Goal: Task Accomplishment & Management: Use online tool/utility

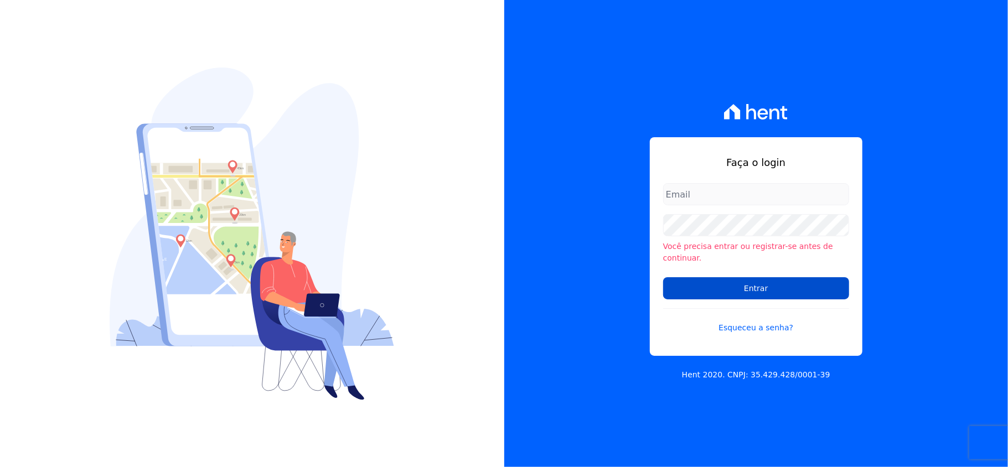
type input "[EMAIL_ADDRESS][DOMAIN_NAME]"
click at [745, 282] on input "Entrar" at bounding box center [756, 288] width 186 height 22
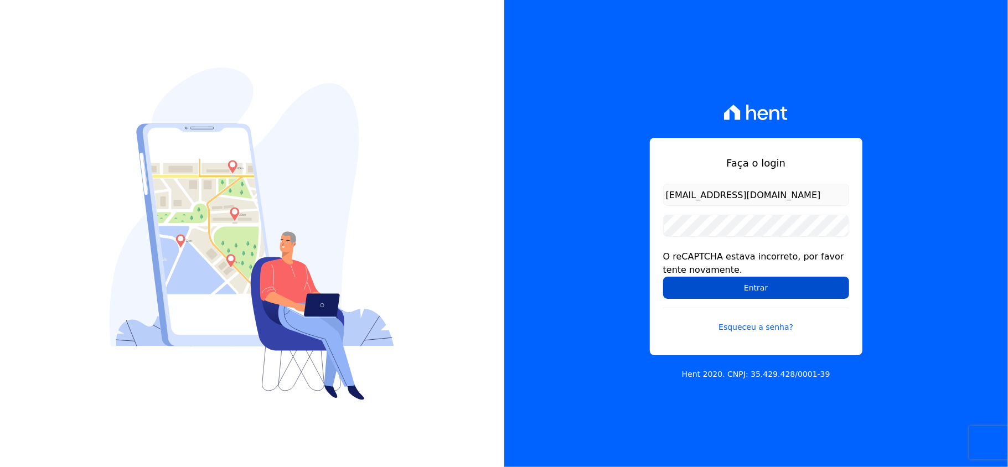
click at [739, 288] on input "Entrar" at bounding box center [756, 288] width 186 height 22
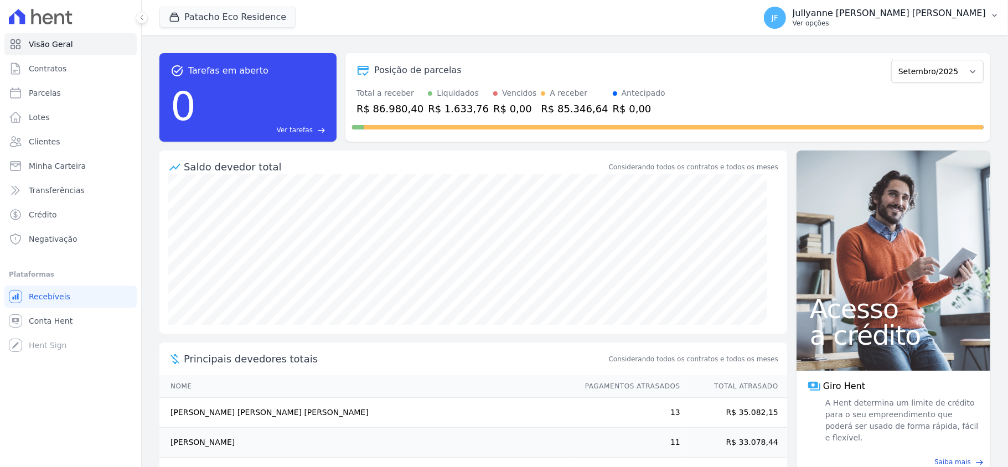
click at [953, 14] on p "Jullyanne Ferreira Melo" at bounding box center [889, 13] width 193 height 11
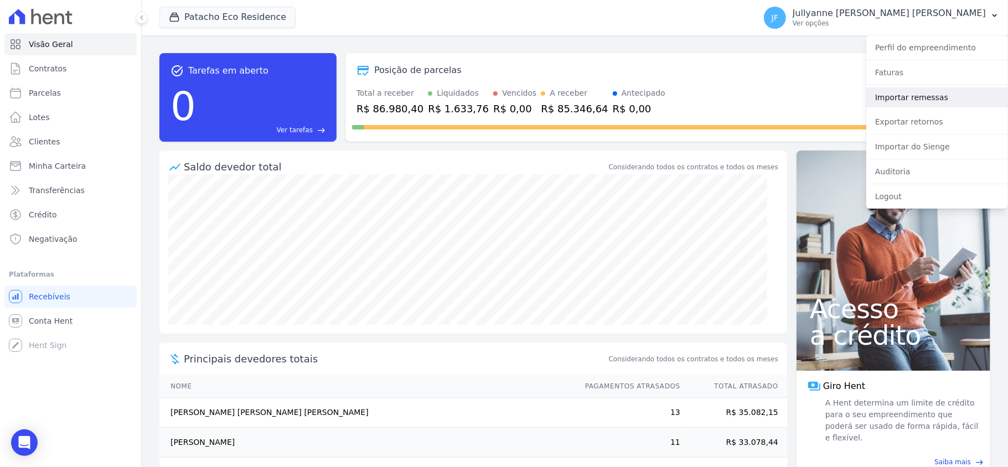
click at [917, 96] on link "Importar remessas" at bounding box center [937, 97] width 142 height 20
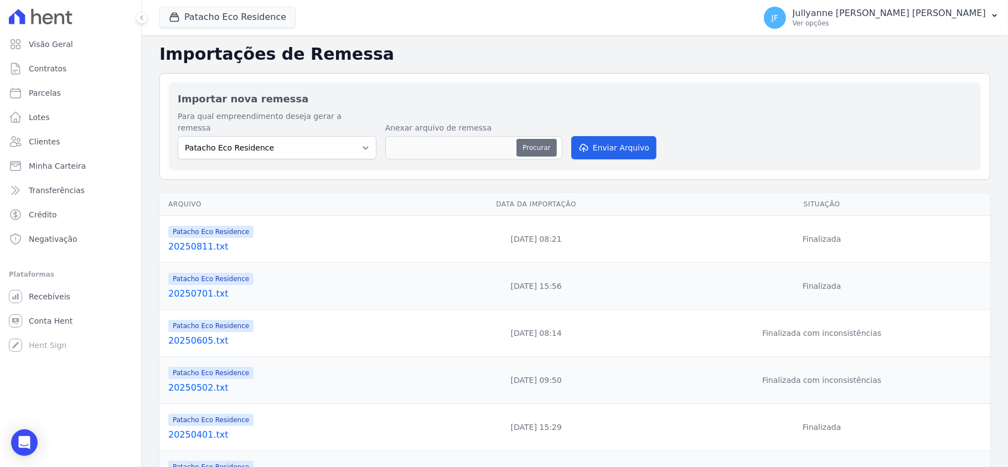
click at [541, 139] on button "Procurar" at bounding box center [536, 148] width 40 height 18
type input "20250902.txt"
click at [610, 140] on button "Enviar Arquivo" at bounding box center [613, 147] width 85 height 23
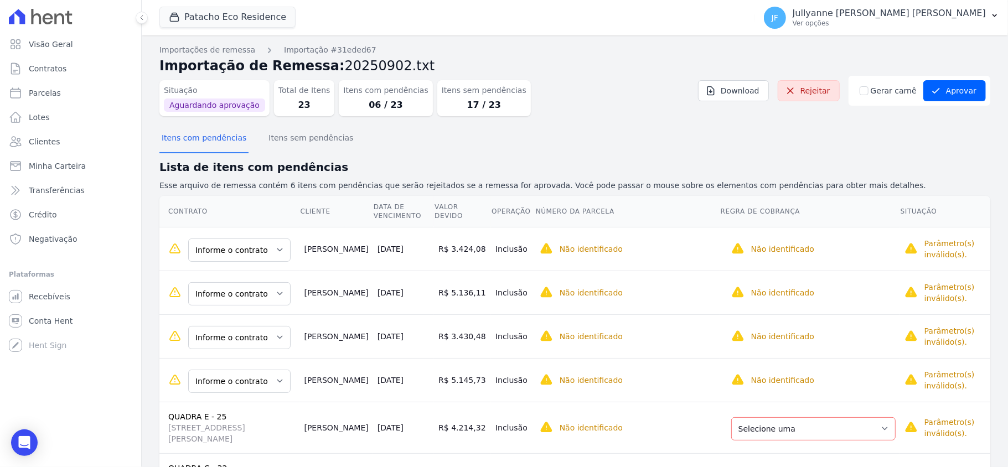
scroll to position [68, 0]
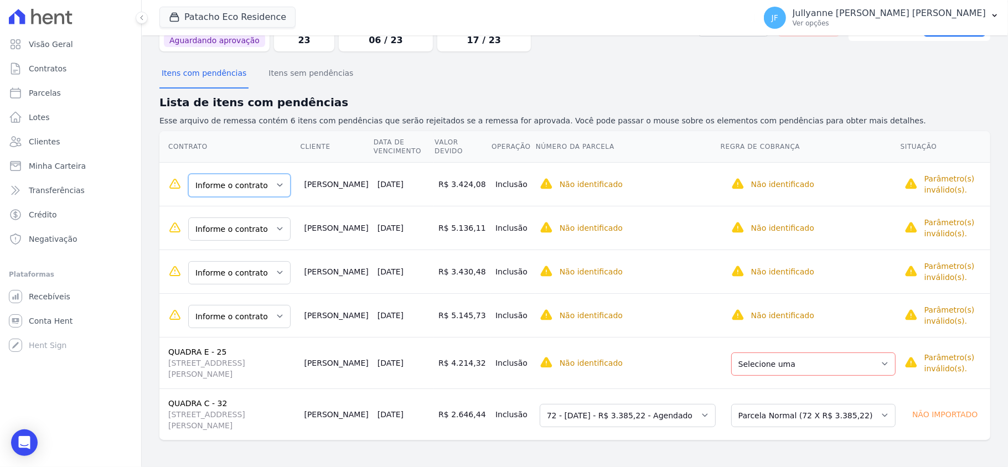
click at [257, 184] on select "Informe o contrato QUADRA D - 20 QUADRA D - 40" at bounding box center [239, 185] width 102 height 23
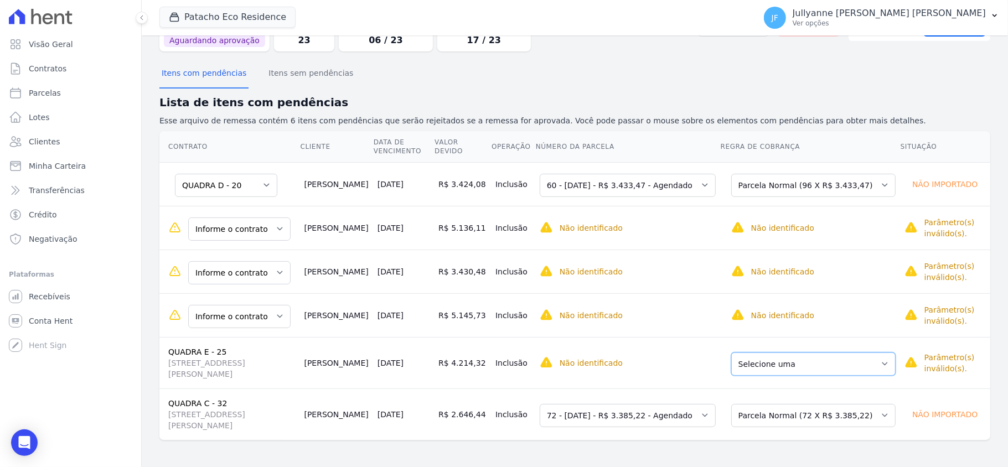
click at [805, 370] on select "Selecione uma Nova Parcela Avulsa Parcela Avulsa Existente Sinal (4 X R$ 10.025…" at bounding box center [813, 364] width 164 height 23
click at [266, 221] on select "Informe o contrato QUADRA D - 20 QUADRA D - 40" at bounding box center [239, 229] width 102 height 23
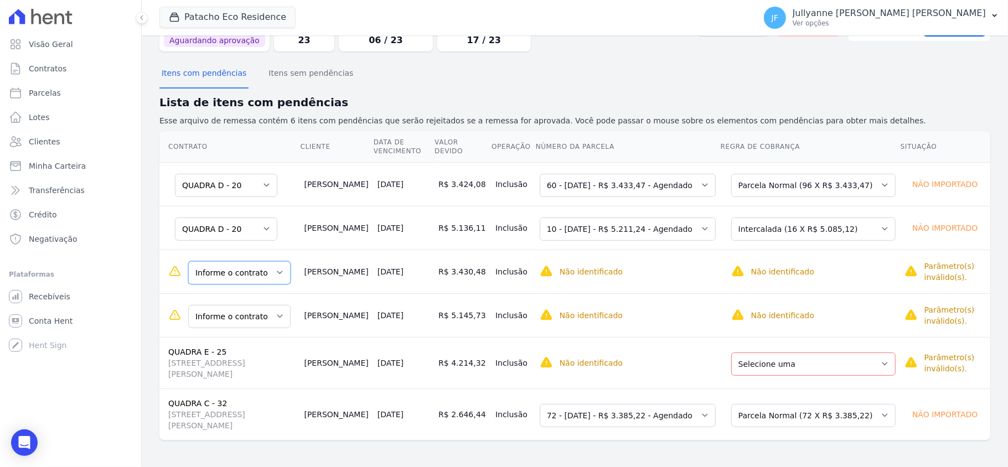
click at [242, 275] on select "Informe o contrato QUADRA D - 20 QUADRA D - 40" at bounding box center [239, 272] width 102 height 23
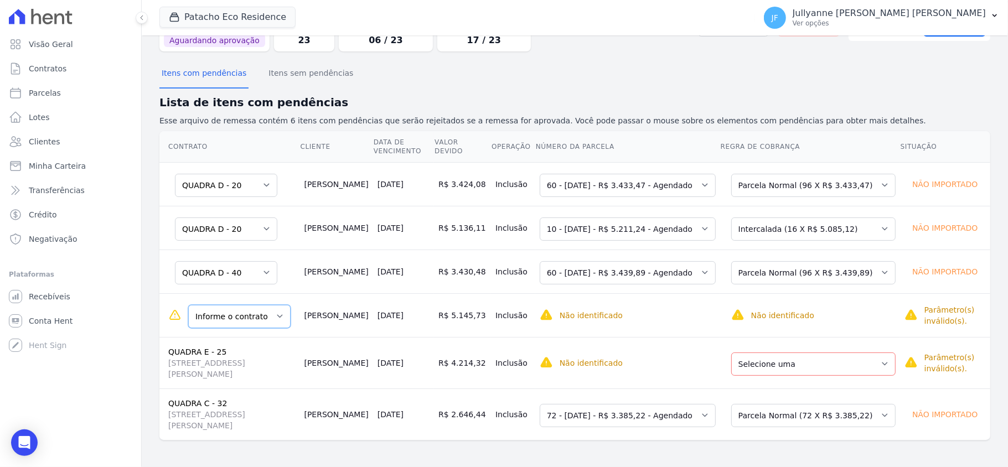
click at [254, 317] on select "Informe o contrato QUADRA D - 20 QUADRA D - 40" at bounding box center [239, 316] width 102 height 23
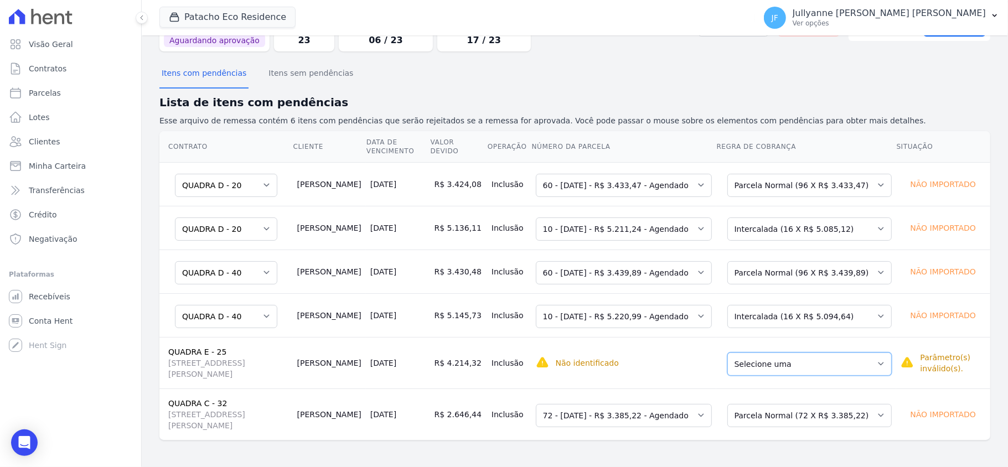
click at [796, 370] on select "Selecione uma Nova Parcela Avulsa Parcela Avulsa Existente Sinal (4 X R$ 10.025…" at bounding box center [809, 364] width 164 height 23
click at [609, 365] on select "Selecione uma" at bounding box center [579, 364] width 87 height 23
click at [609, 364] on select "Selecione uma" at bounding box center [579, 364] width 87 height 23
click at [594, 364] on select "Selecione uma" at bounding box center [579, 364] width 87 height 23
click at [594, 363] on select "Selecione uma" at bounding box center [579, 364] width 87 height 23
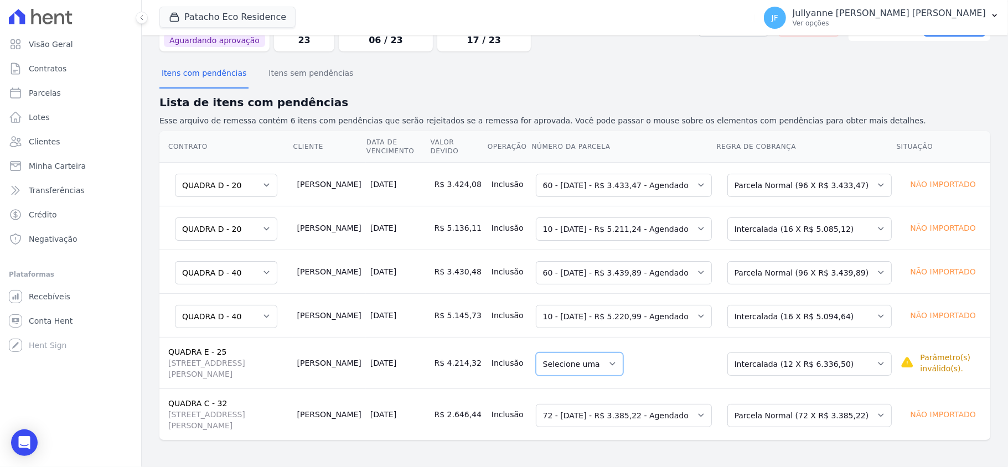
click at [594, 363] on select "Selecione uma" at bounding box center [579, 364] width 87 height 23
drag, startPoint x: 594, startPoint y: 363, endPoint x: 713, endPoint y: 362, distance: 119.6
click at [594, 363] on select "Selecione uma" at bounding box center [579, 364] width 87 height 23
click at [782, 359] on select "Selecione uma Nova Parcela Avulsa Parcela Avulsa Existente Sinal (4 X R$ 10.025…" at bounding box center [809, 364] width 164 height 23
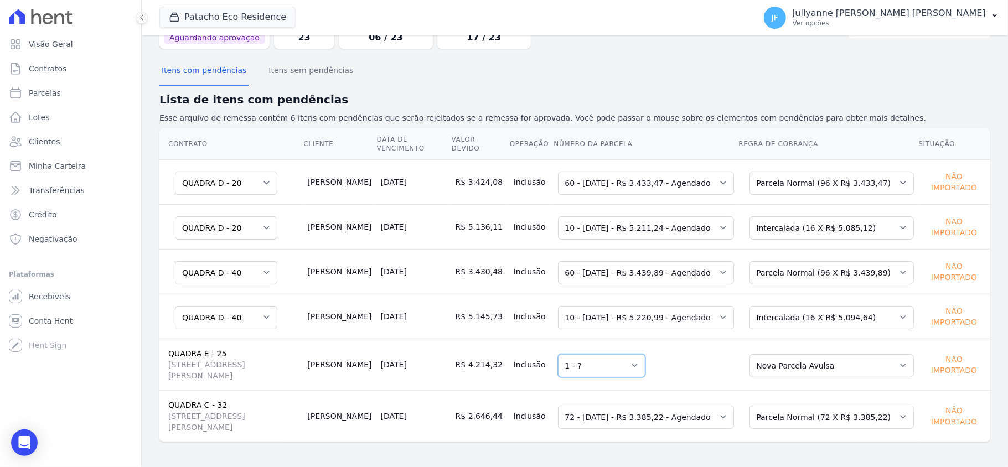
click at [609, 373] on select "Selecione uma 1 - ?" at bounding box center [601, 365] width 87 height 23
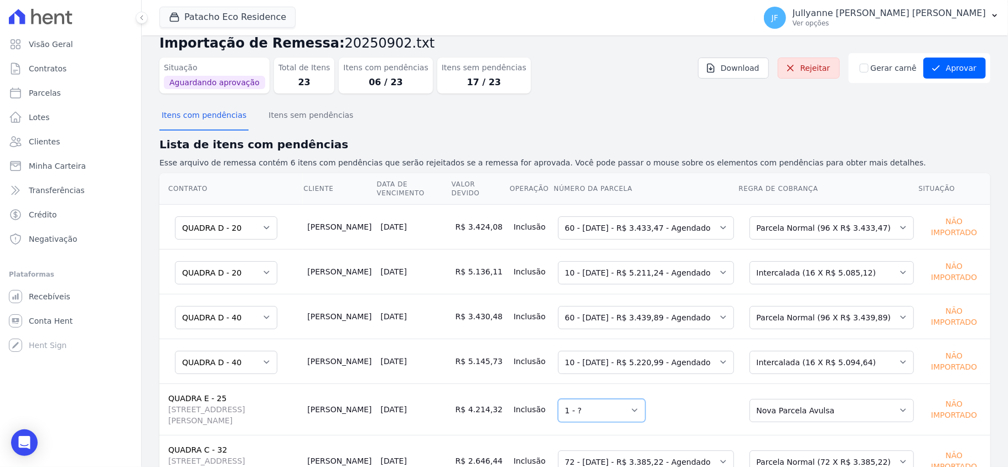
scroll to position [0, 0]
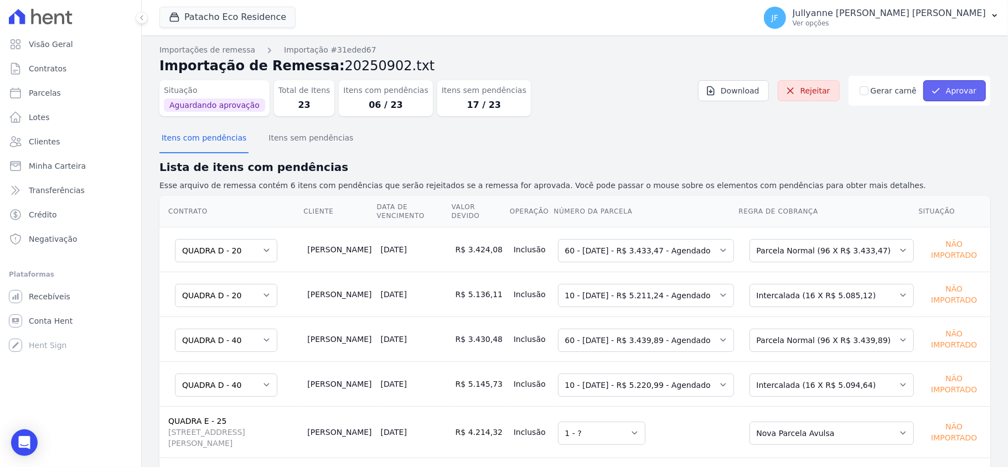
click at [944, 91] on button "Aprovar" at bounding box center [954, 90] width 63 height 21
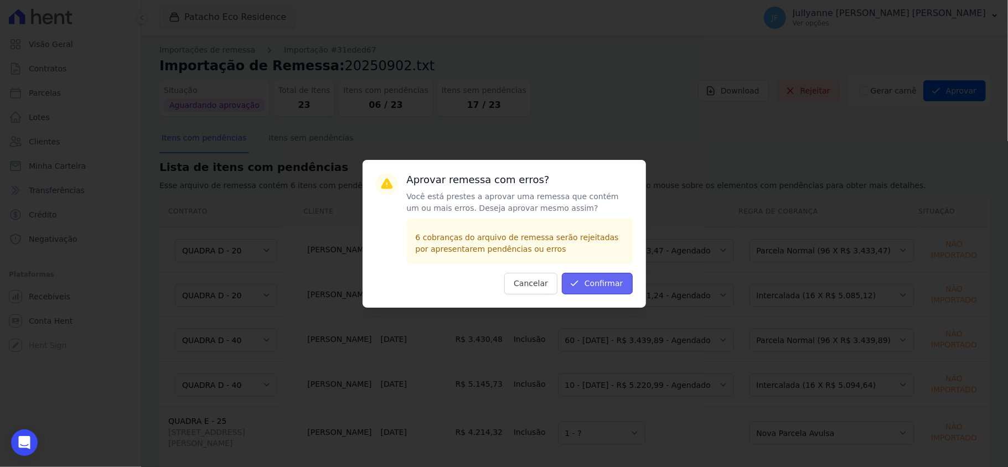
click at [589, 287] on button "Confirmar" at bounding box center [597, 284] width 71 height 22
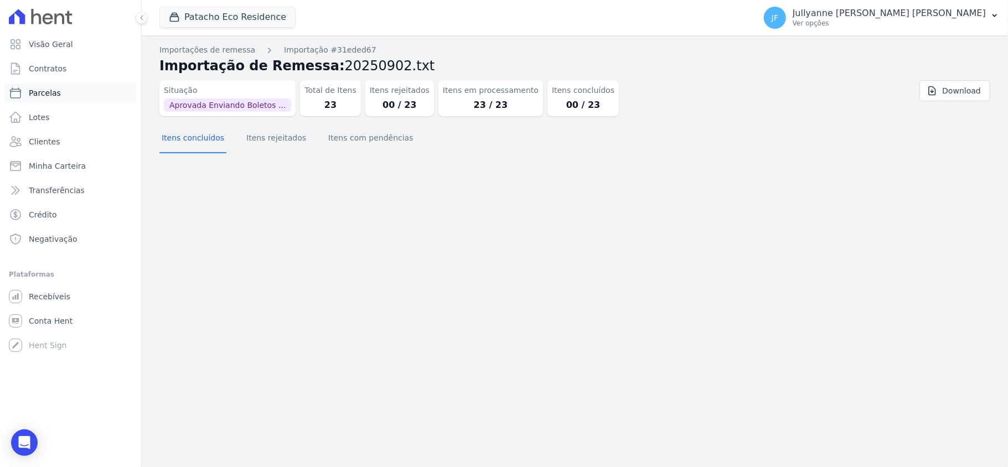
click at [49, 96] on span "Parcelas" at bounding box center [45, 92] width 32 height 11
select select
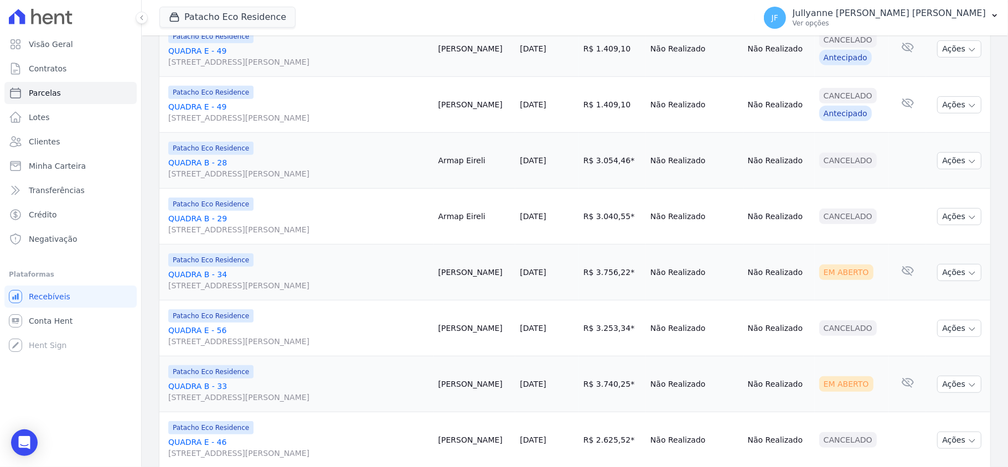
scroll to position [369, 0]
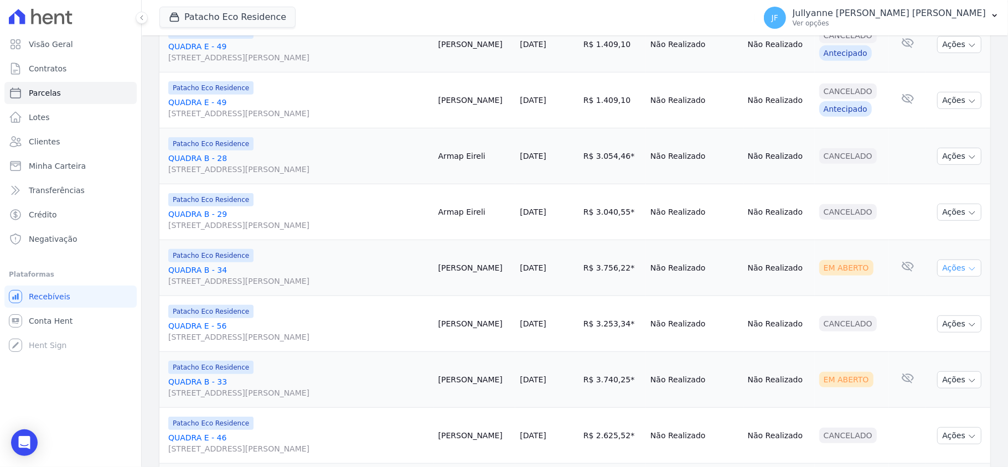
click at [948, 275] on button "Ações" at bounding box center [959, 268] width 44 height 17
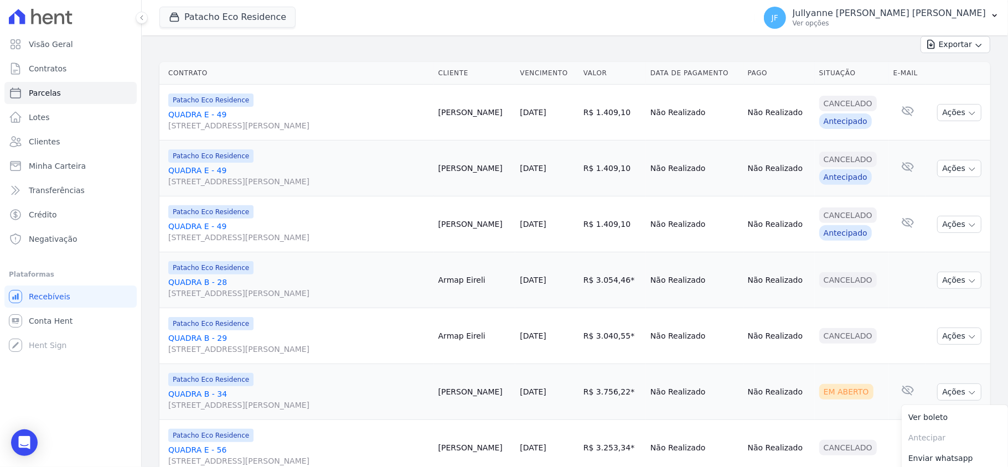
scroll to position [221, 0]
